Goal: Information Seeking & Learning: Check status

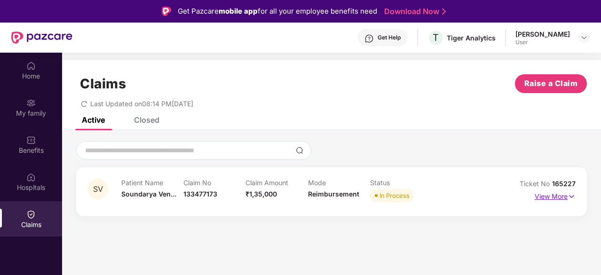
click at [548, 197] on p "View More" at bounding box center [555, 195] width 41 height 13
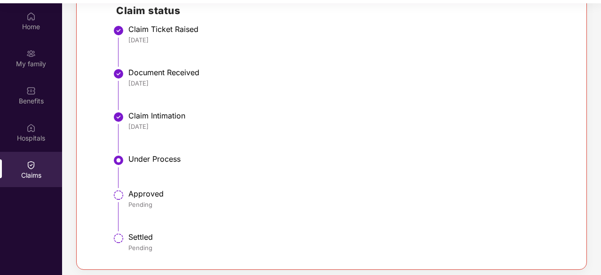
scroll to position [53, 0]
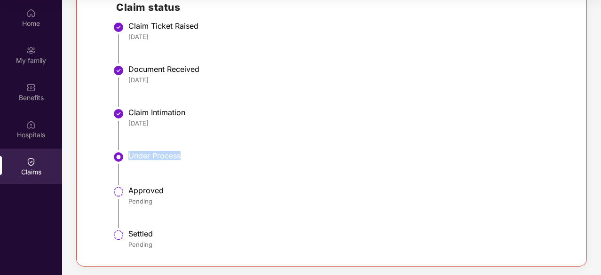
drag, startPoint x: 130, startPoint y: 157, endPoint x: 201, endPoint y: 158, distance: 71.5
click at [201, 158] on div "Under Process" at bounding box center [347, 155] width 438 height 9
drag, startPoint x: 129, startPoint y: 75, endPoint x: 206, endPoint y: 76, distance: 76.7
click at [206, 76] on div "Document Received [DATE]" at bounding box center [347, 74] width 438 height 20
click at [203, 72] on div "Document Received" at bounding box center [347, 68] width 438 height 9
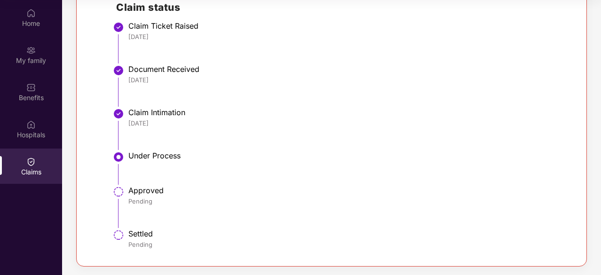
drag, startPoint x: 128, startPoint y: 112, endPoint x: 219, endPoint y: 119, distance: 90.7
click at [219, 119] on div "Claim Intimation [DATE]" at bounding box center [347, 118] width 438 height 20
click at [234, 150] on li "Claim Intimation [DATE]" at bounding box center [341, 132] width 450 height 43
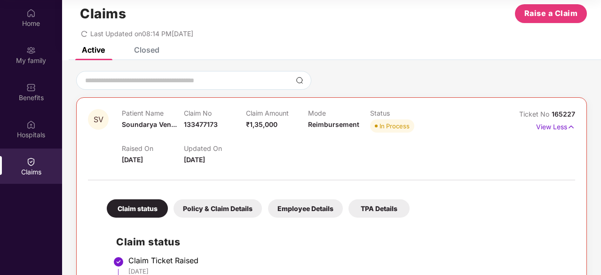
scroll to position [0, 0]
